Goal: Information Seeking & Learning: Understand process/instructions

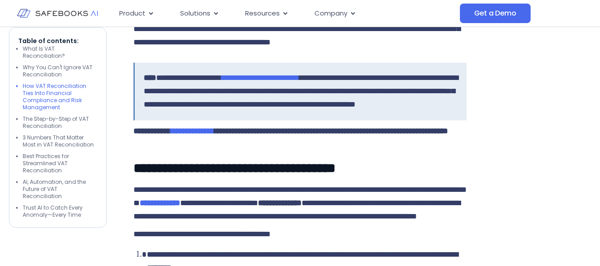
scroll to position [1288, 0]
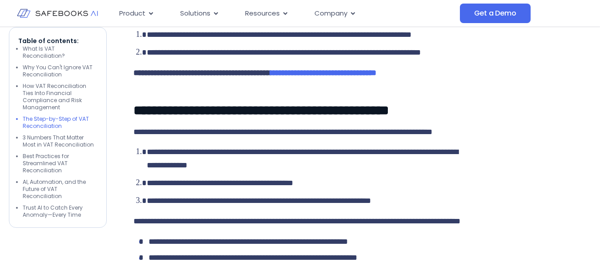
scroll to position [1647, 0]
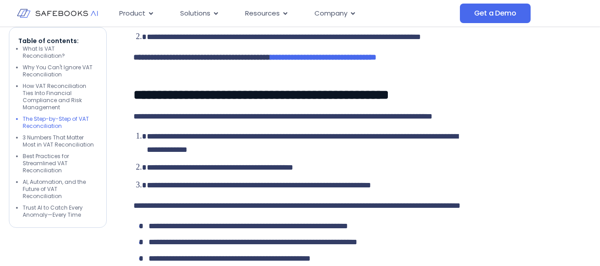
scroll to position [1662, 0]
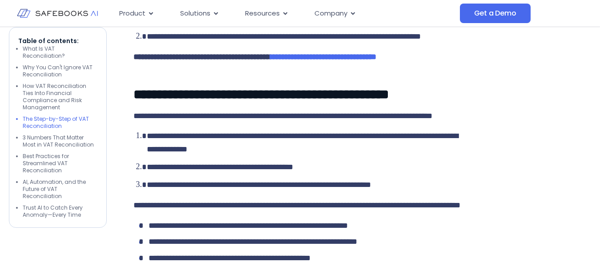
drag, startPoint x: 255, startPoint y: 122, endPoint x: 261, endPoint y: 164, distance: 42.6
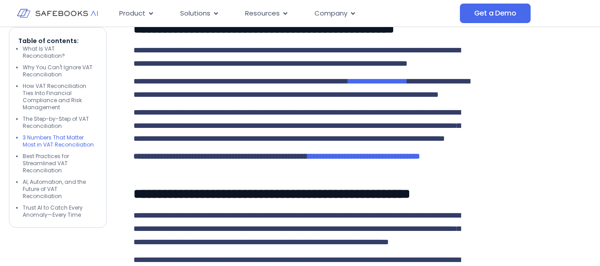
scroll to position [1964, 0]
